Goal: Task Accomplishment & Management: Manage account settings

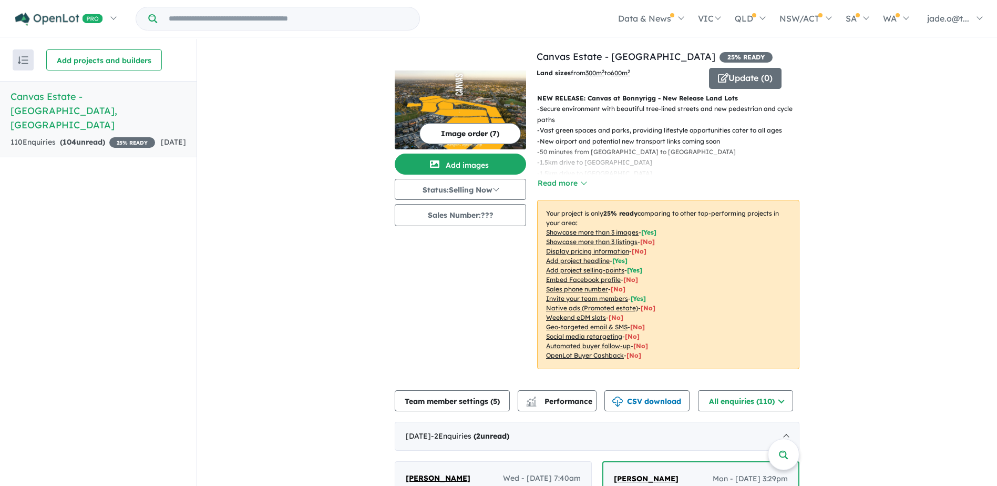
click at [140, 107] on link "Canvas Estate - [GEOGRAPHIC_DATA] , [GEOGRAPHIC_DATA] 110 Enquir ies ( 104 unre…" at bounding box center [98, 119] width 197 height 76
click at [109, 137] on span "25 % READY" at bounding box center [132, 142] width 46 height 11
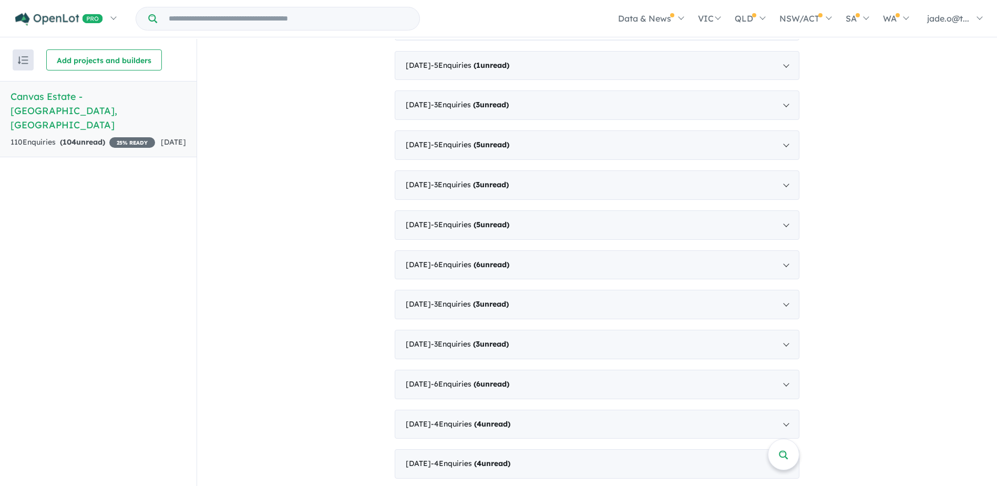
scroll to position [1180, 0]
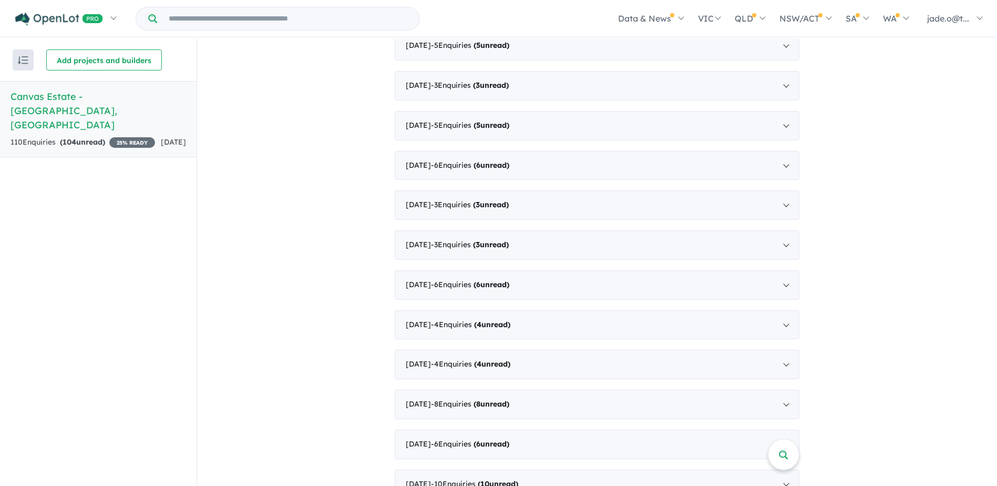
click at [45, 136] on div "110 Enquir ies ( 104 unread) 25 % READY" at bounding box center [83, 142] width 145 height 13
click at [970, 21] on span "jade.o@t..." at bounding box center [949, 18] width 42 height 11
click at [931, 124] on link "My Profile" at bounding box center [910, 124] width 158 height 24
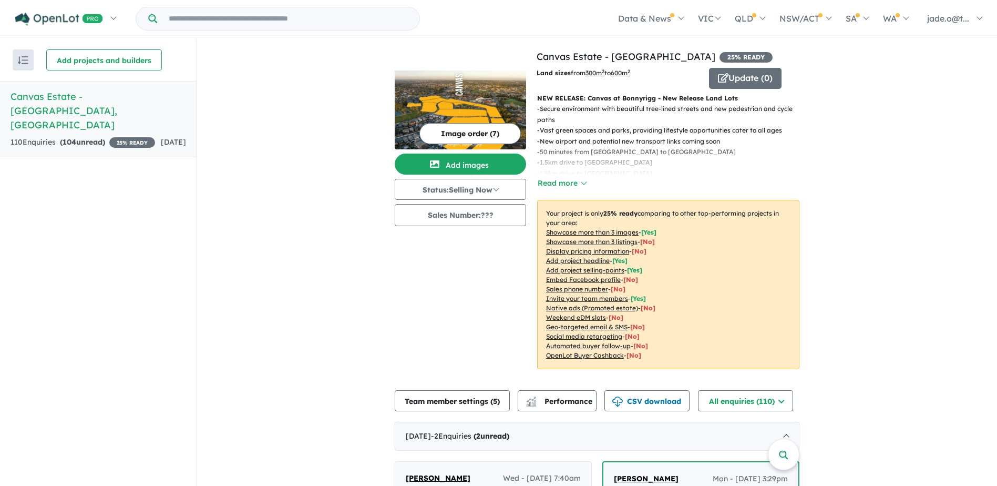
click at [113, 136] on div "110 Enquir ies ( 104 unread) 25 % READY" at bounding box center [83, 142] width 145 height 13
click at [749, 81] on button "Update ( 0 )" at bounding box center [745, 78] width 73 height 21
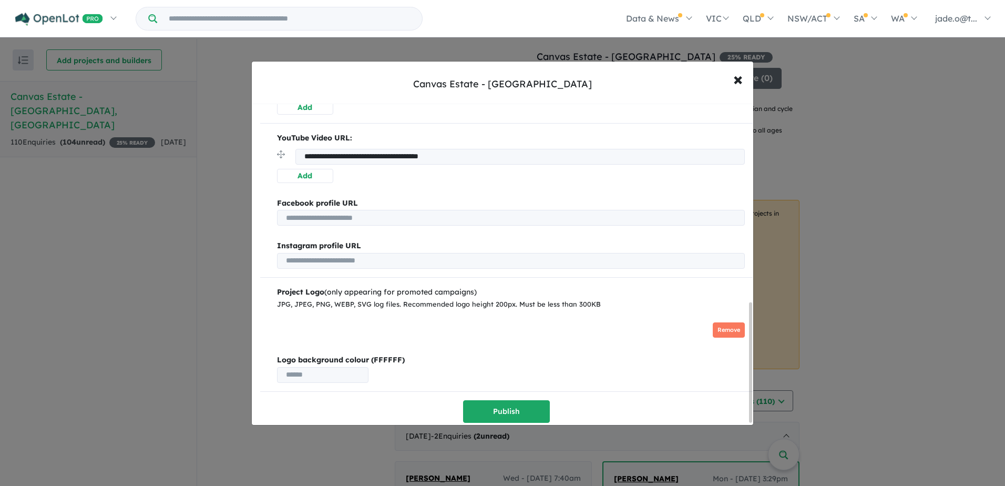
scroll to position [536, 0]
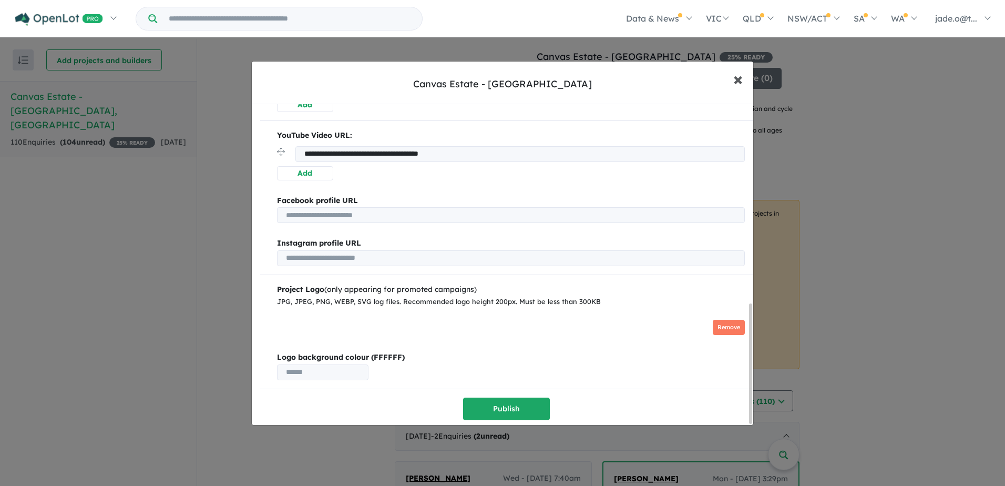
click at [745, 79] on button "× Close" at bounding box center [738, 79] width 30 height 28
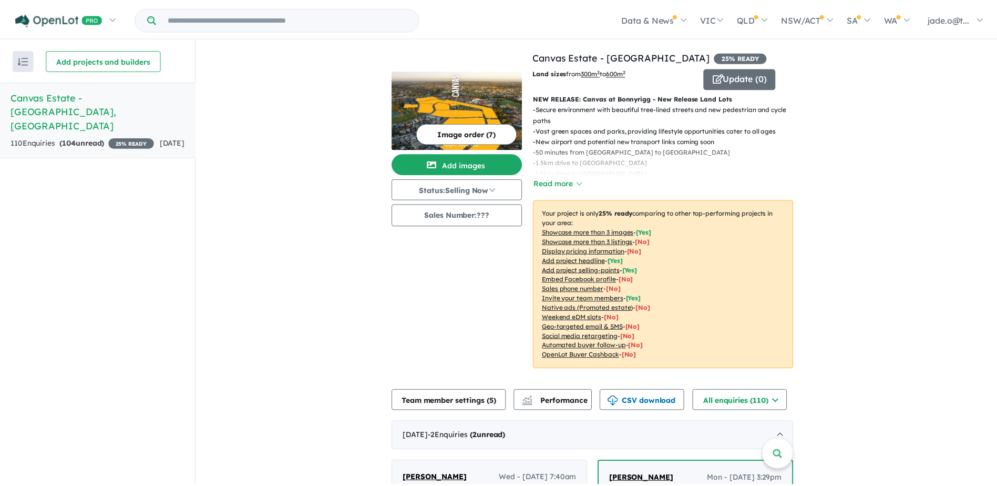
scroll to position [0, 0]
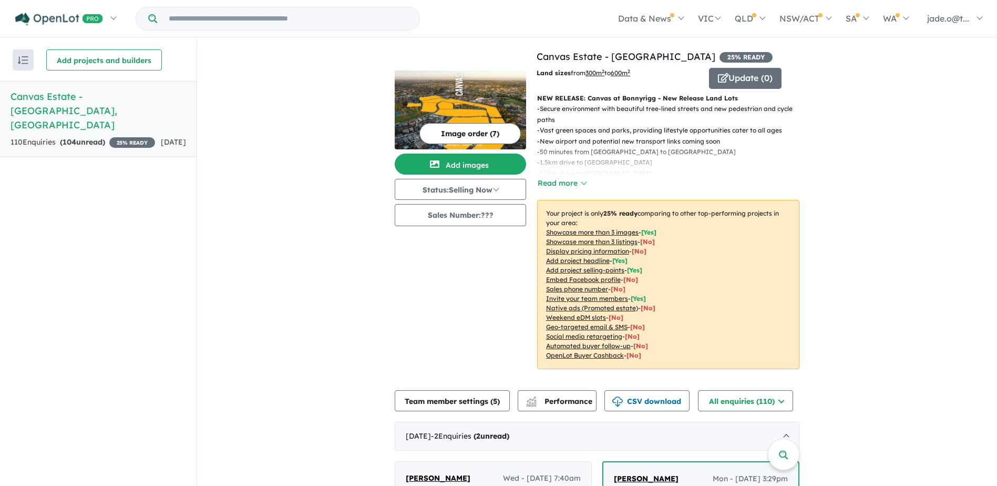
click at [161, 137] on span "[DATE]" at bounding box center [173, 141] width 25 height 9
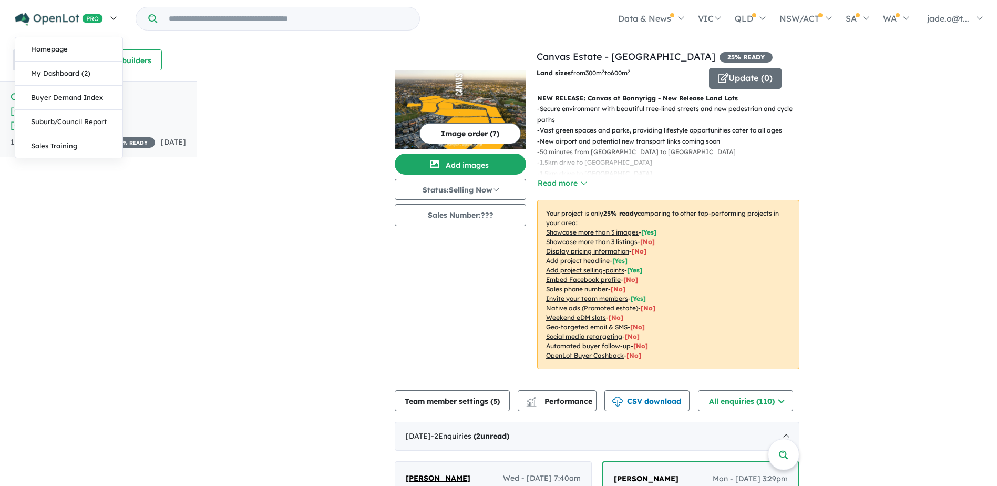
click at [116, 18] on link at bounding box center [65, 18] width 115 height 37
click at [115, 11] on link at bounding box center [65, 18] width 115 height 37
click at [114, 18] on link at bounding box center [65, 18] width 115 height 37
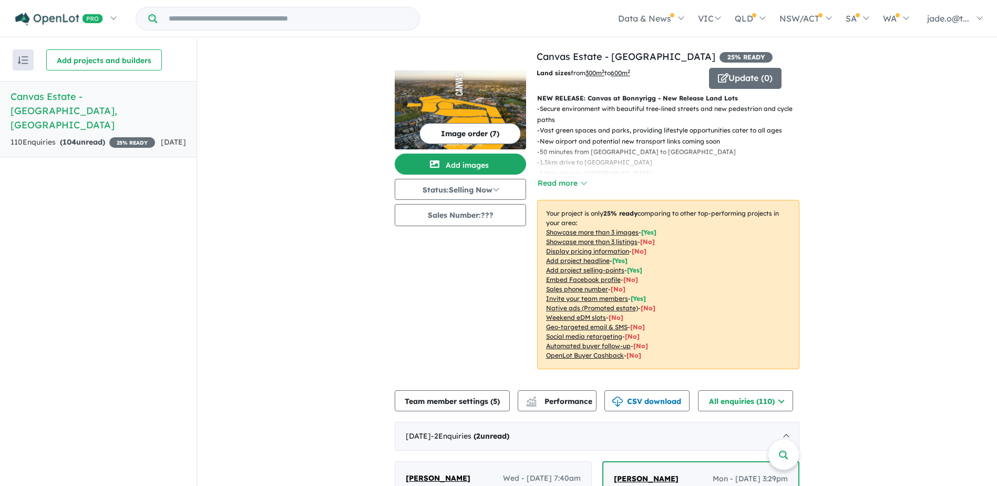
click at [881, 128] on span "My Profile" at bounding box center [864, 123] width 34 height 8
click at [487, 191] on button "Status: Selling Now" at bounding box center [460, 189] width 131 height 21
click at [436, 284] on button "Sold Out" at bounding box center [434, 286] width 78 height 24
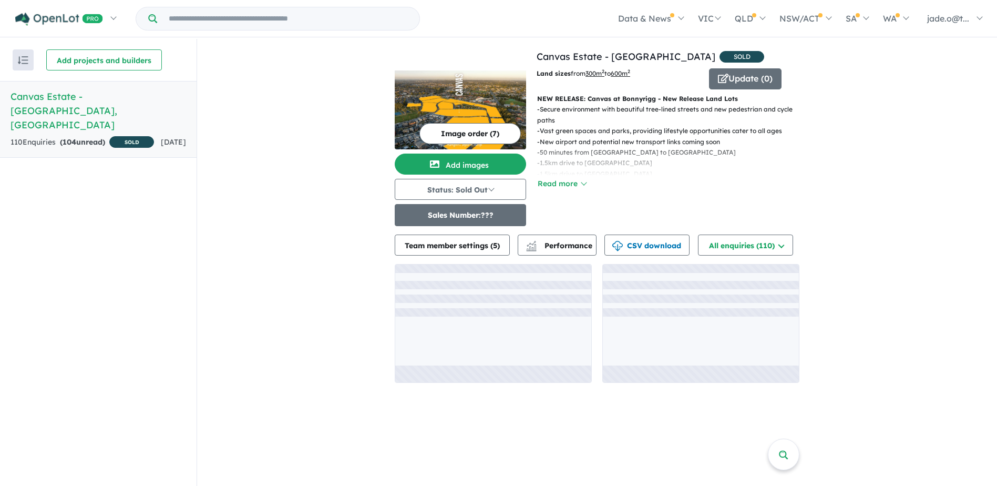
click at [439, 217] on button "Sales Number: ???" at bounding box center [460, 215] width 131 height 22
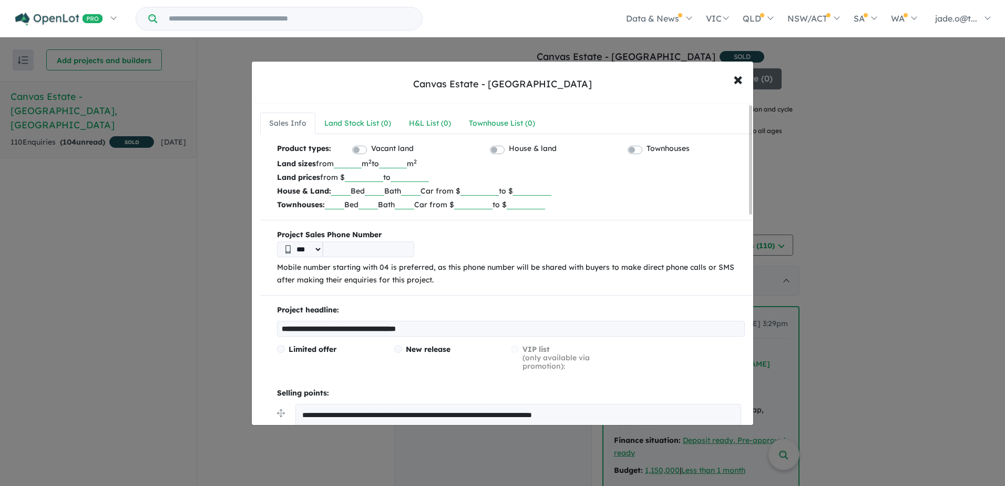
drag, startPoint x: 844, startPoint y: 175, endPoint x: 844, endPoint y: 168, distance: 6.8
click at [844, 174] on div "**********" at bounding box center [502, 243] width 1005 height 486
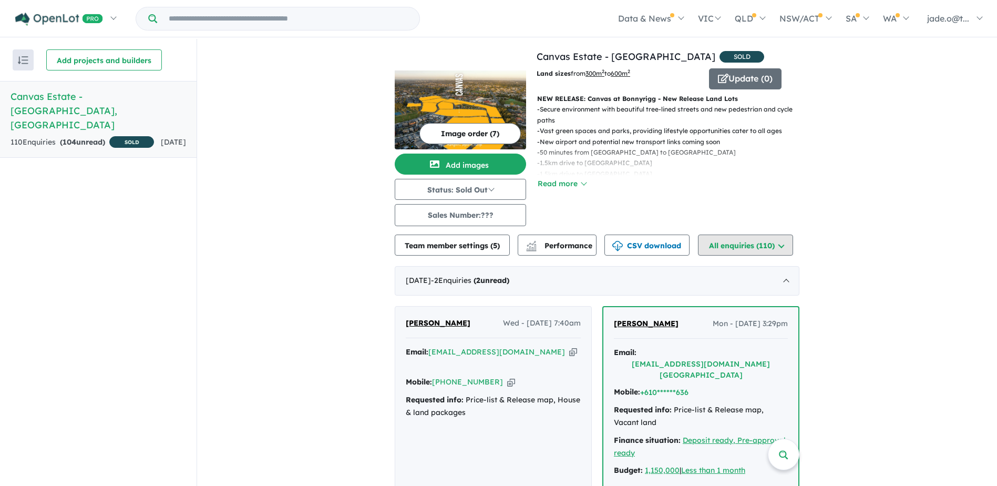
click at [761, 250] on button "All enquiries ( 110 )" at bounding box center [745, 245] width 95 height 21
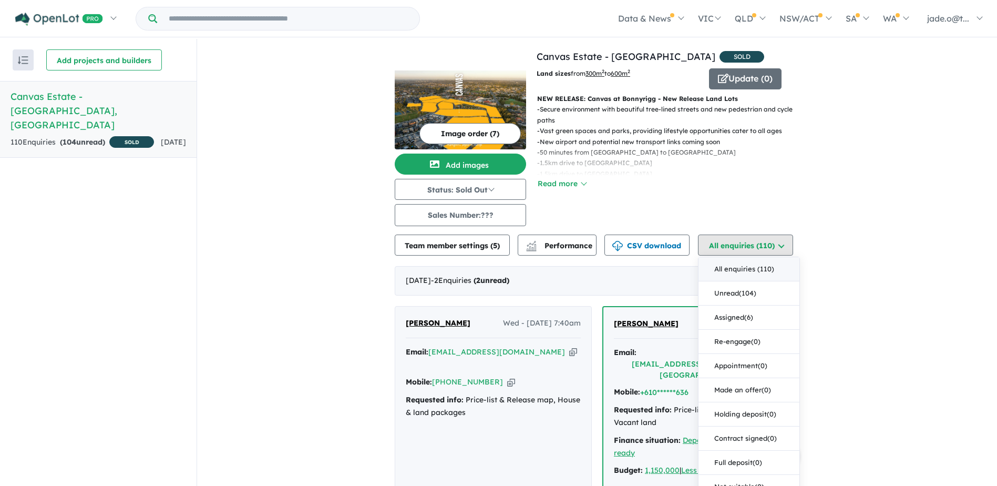
click at [761, 250] on button "All enquiries ( 110 )" at bounding box center [745, 245] width 95 height 21
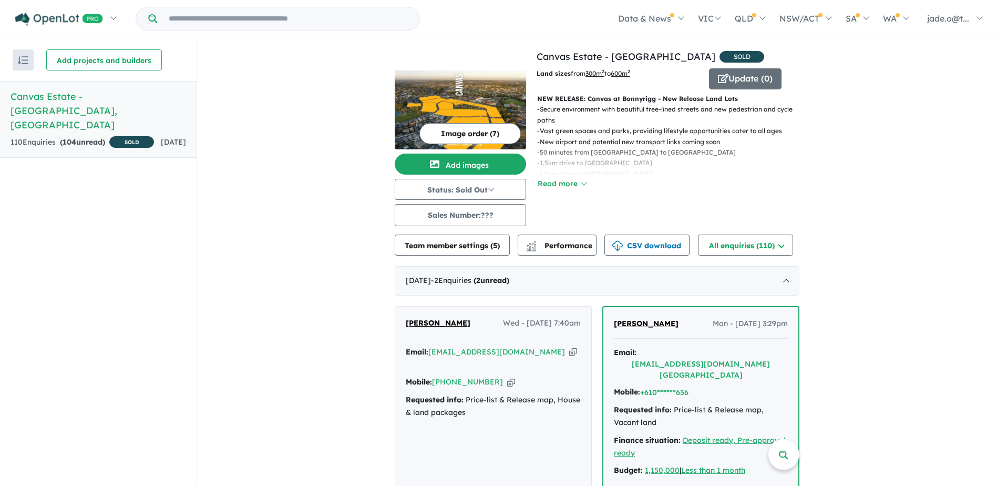
click at [572, 181] on button "Read more" at bounding box center [561, 184] width 49 height 12
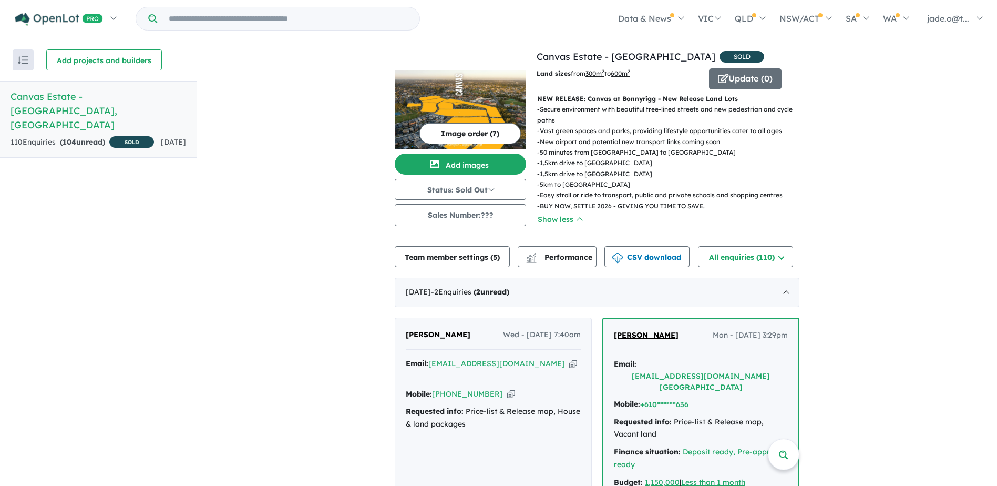
click at [780, 122] on p "- Secure environment with beautiful tree-lined streets and new pedestrian and c…" at bounding box center [672, 115] width 271 height 22
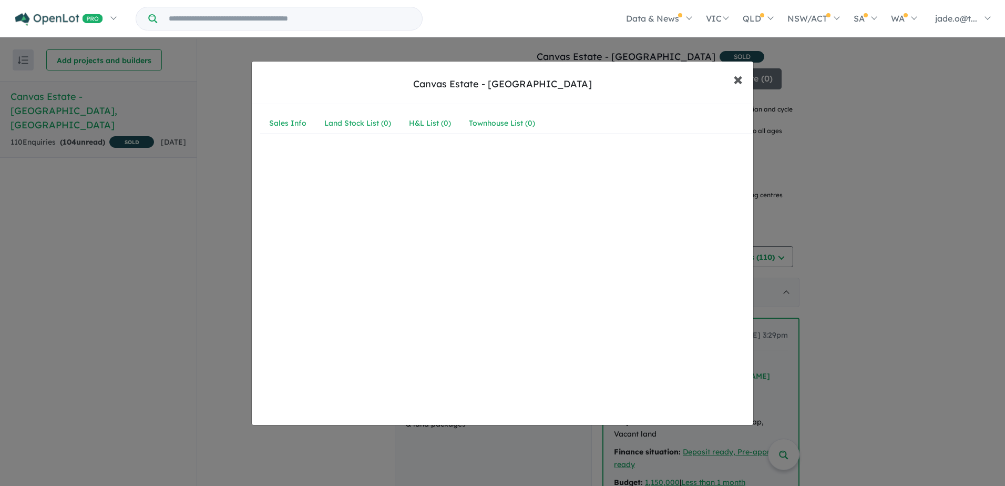
drag, startPoint x: 735, startPoint y: 78, endPoint x: 742, endPoint y: 79, distance: 8.0
click at [735, 80] on span "×" at bounding box center [737, 78] width 9 height 23
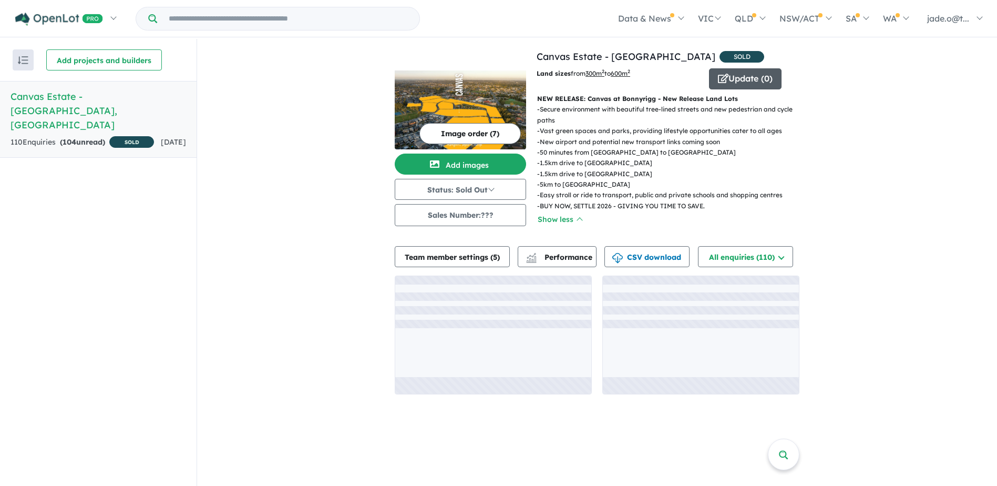
click at [746, 79] on button "Update ( 0 )" at bounding box center [745, 78] width 73 height 21
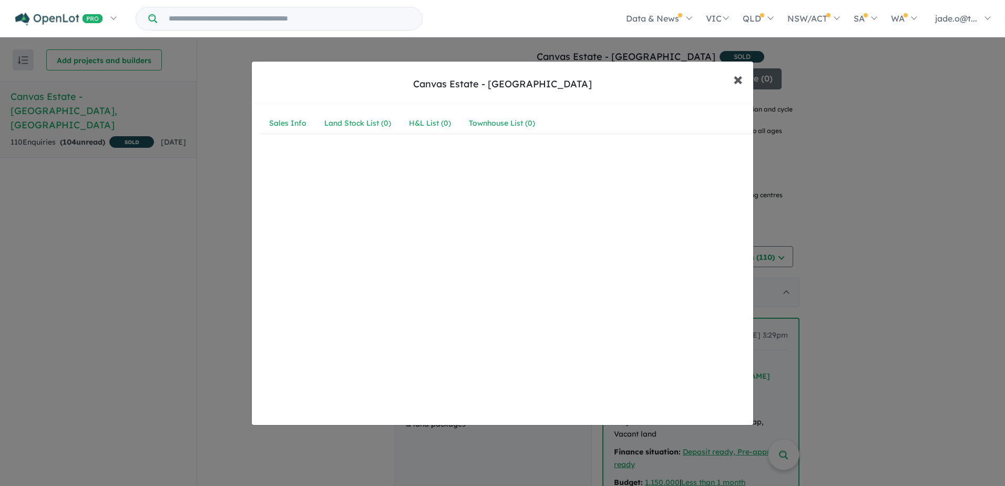
click at [732, 89] on button "× Close" at bounding box center [738, 79] width 30 height 28
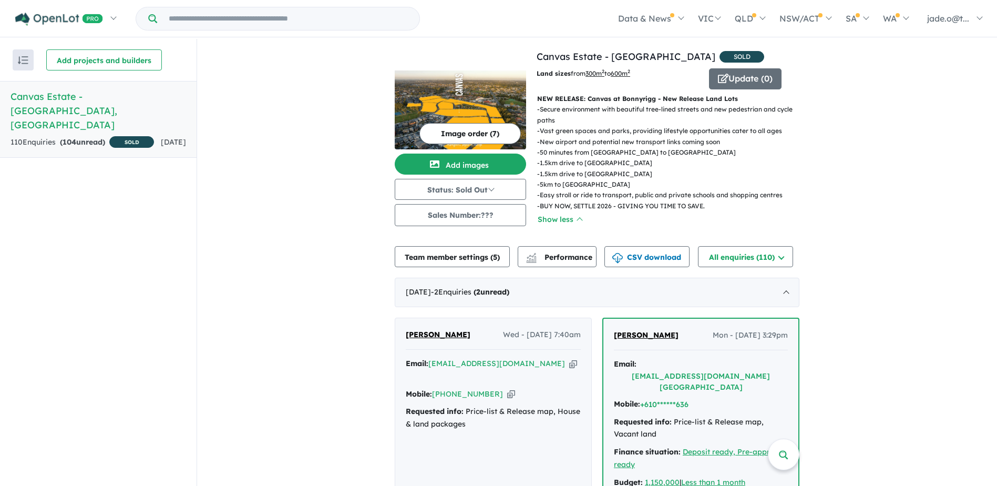
click at [93, 137] on strong "( 104 unread)" at bounding box center [82, 141] width 45 height 9
click at [21, 67] on button "button" at bounding box center [23, 59] width 21 height 21
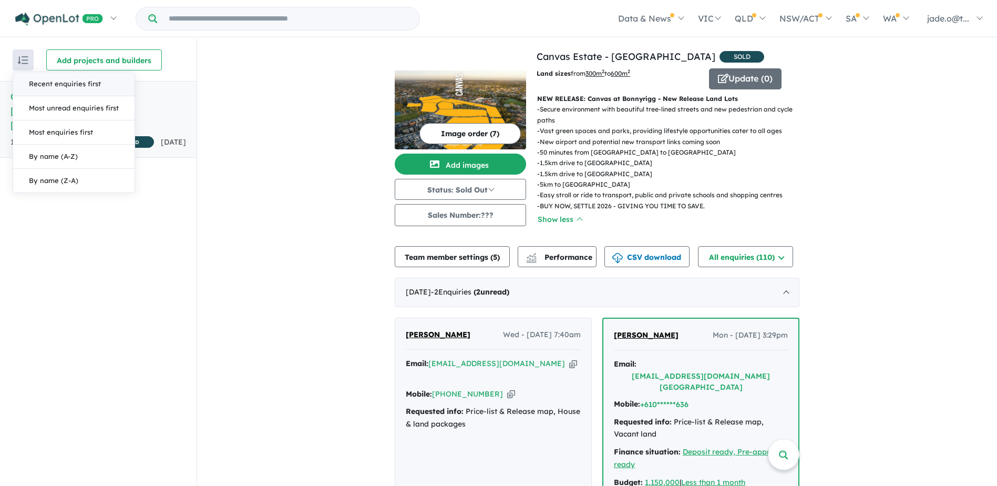
drag, startPoint x: 22, startPoint y: 67, endPoint x: 27, endPoint y: 75, distance: 9.5
click at [23, 67] on button "button" at bounding box center [23, 59] width 21 height 21
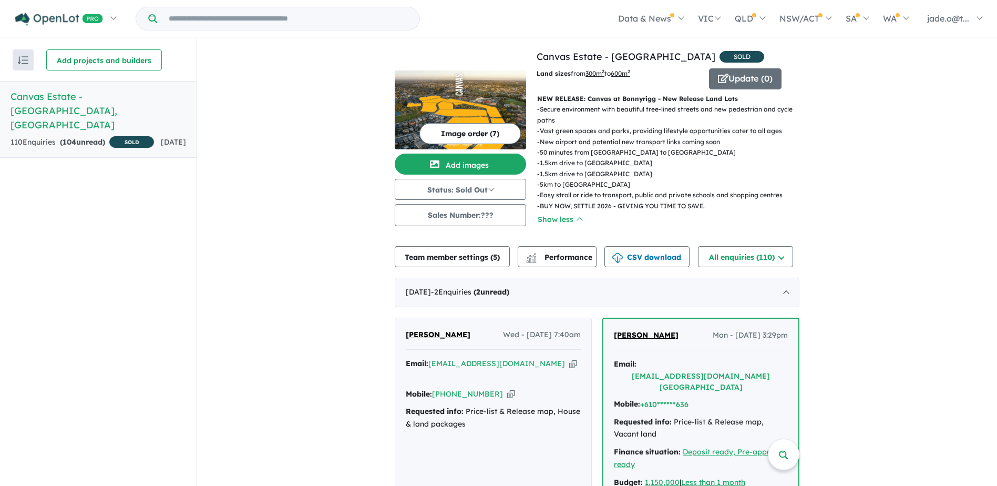
click at [20, 100] on h5 "Canvas Estate - Bonnyrigg , NSW" at bounding box center [99, 110] width 176 height 43
click at [120, 65] on button "Add projects and builders" at bounding box center [104, 59] width 116 height 21
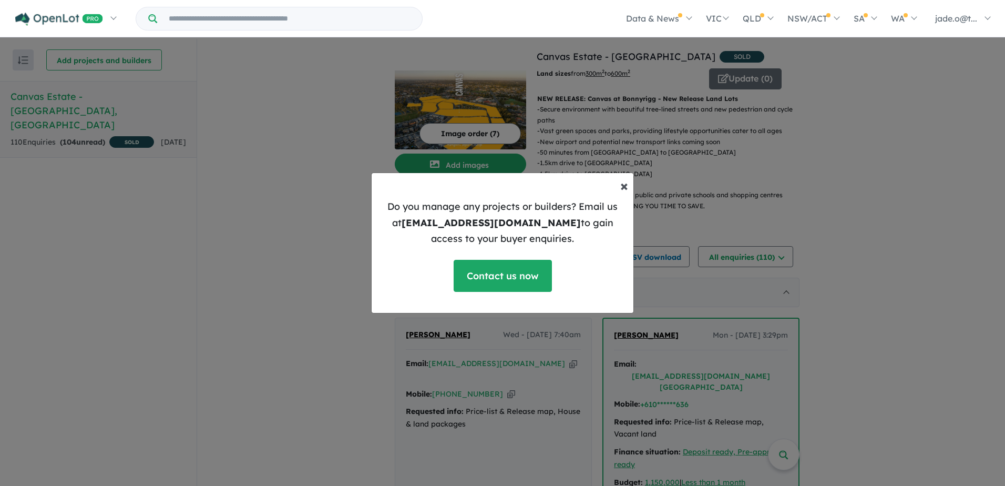
click at [619, 189] on button "× Close" at bounding box center [624, 186] width 25 height 32
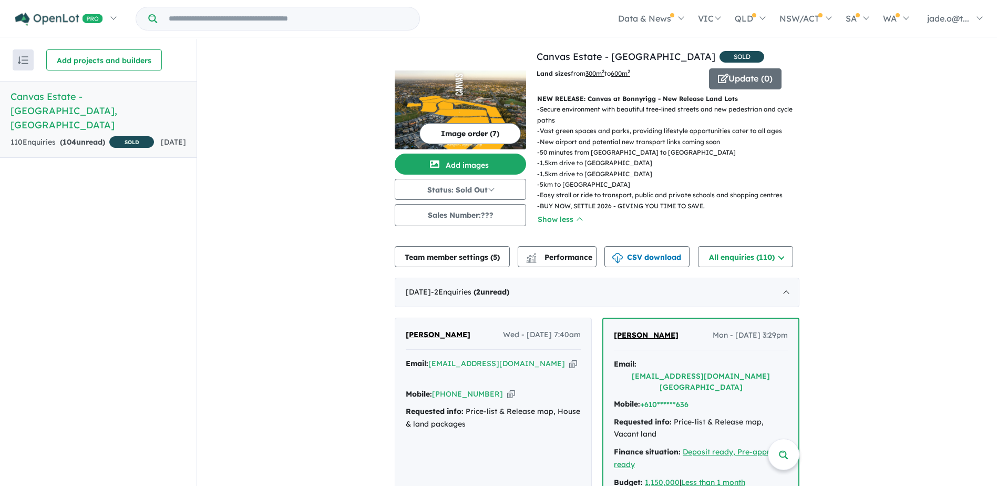
click at [966, 26] on link "jade.o@t..." at bounding box center [953, 18] width 74 height 37
drag, startPoint x: 864, startPoint y: 364, endPoint x: 865, endPoint y: 337, distance: 27.9
click at [135, 136] on div "110 Enquir ies ( 104 unread) SOLD" at bounding box center [83, 142] width 144 height 13
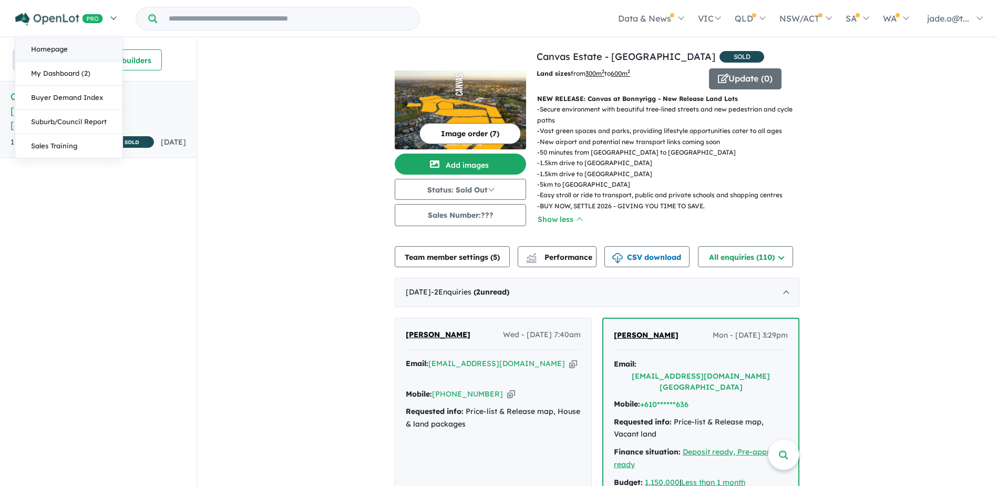
click at [78, 41] on link "Homepage" at bounding box center [68, 49] width 107 height 24
